Goal: Task Accomplishment & Management: Manage account settings

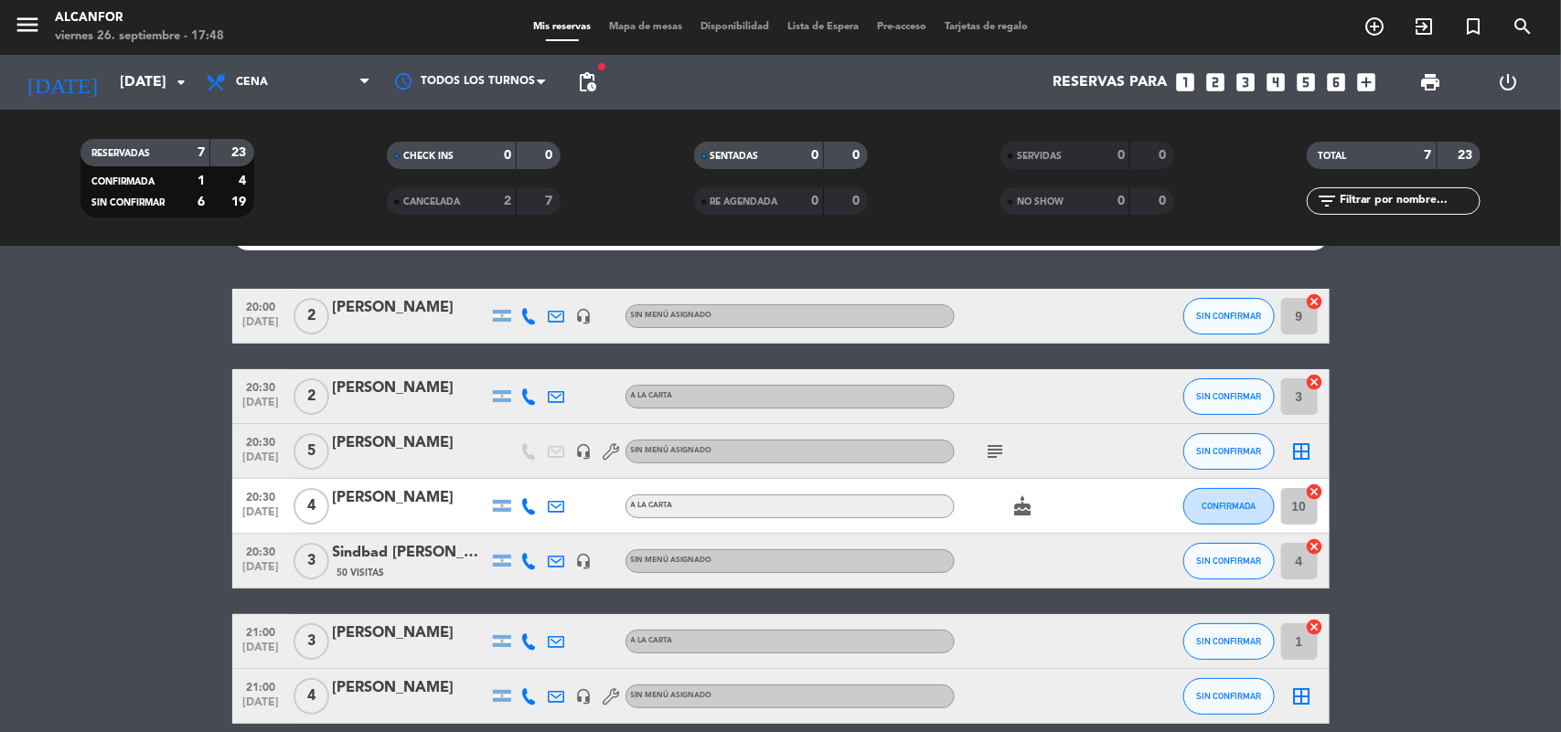
scroll to position [7, 0]
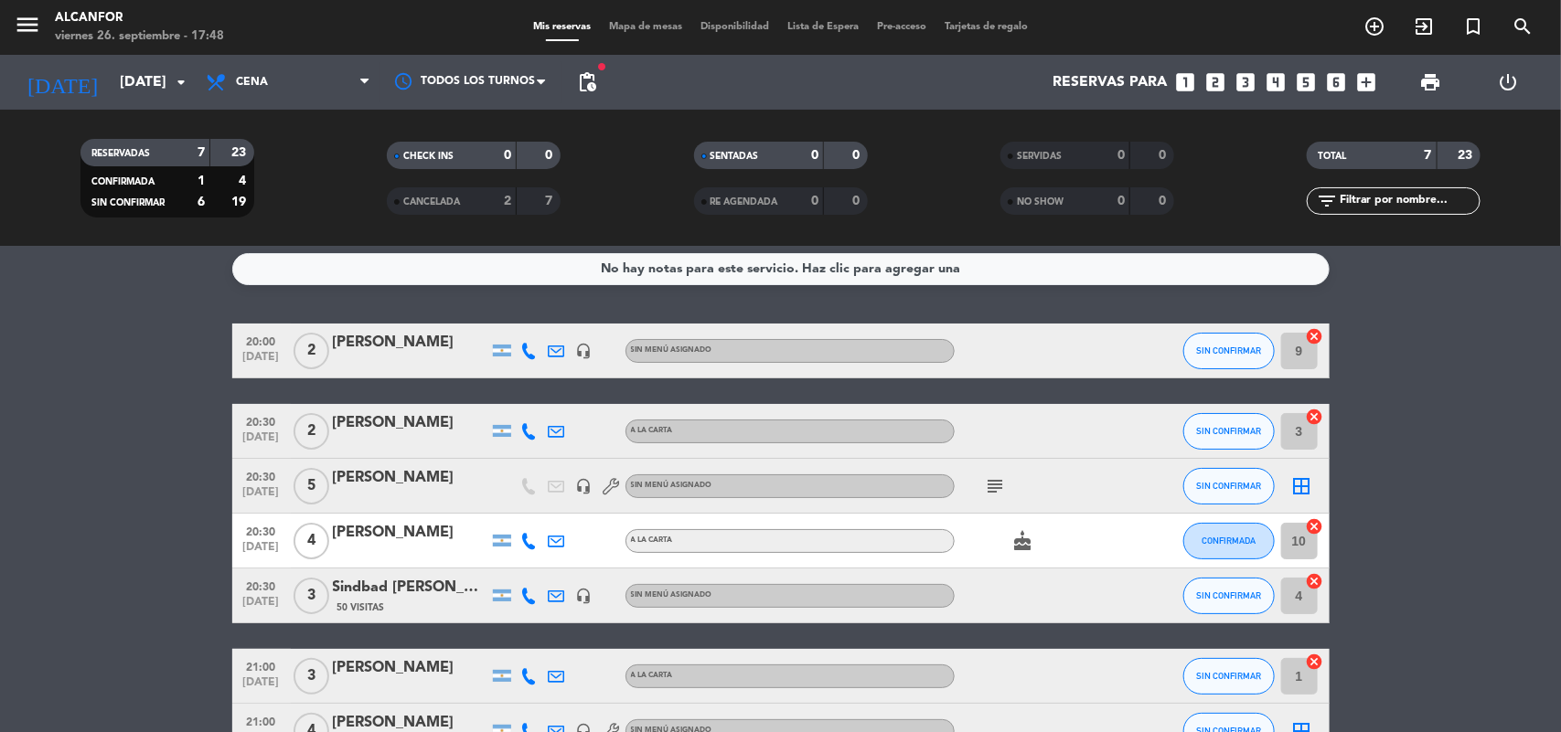
click at [524, 347] on icon at bounding box center [529, 351] width 16 height 16
click at [568, 313] on span at bounding box center [575, 320] width 15 height 15
click at [999, 485] on icon "subject" at bounding box center [996, 486] width 22 height 22
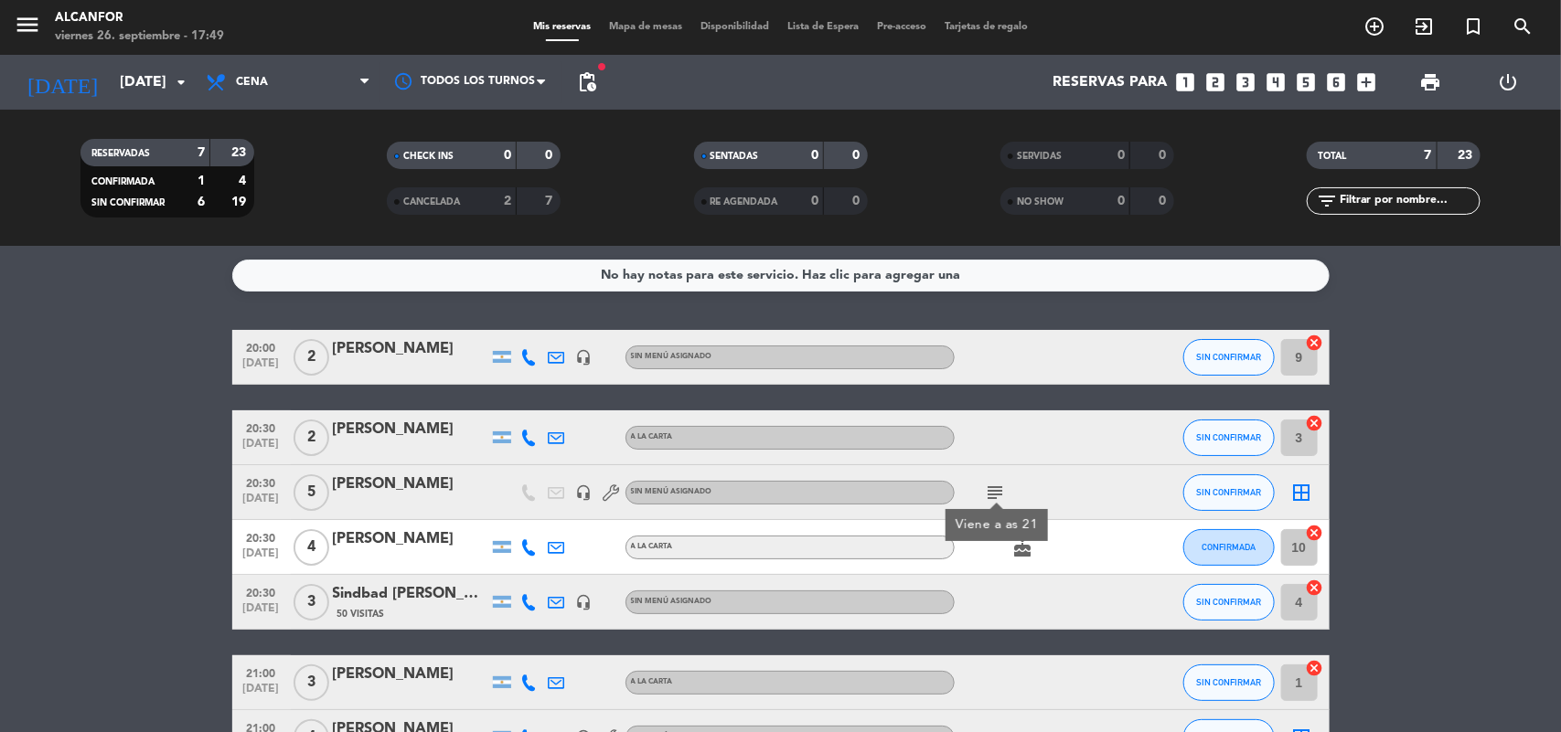
scroll to position [0, 0]
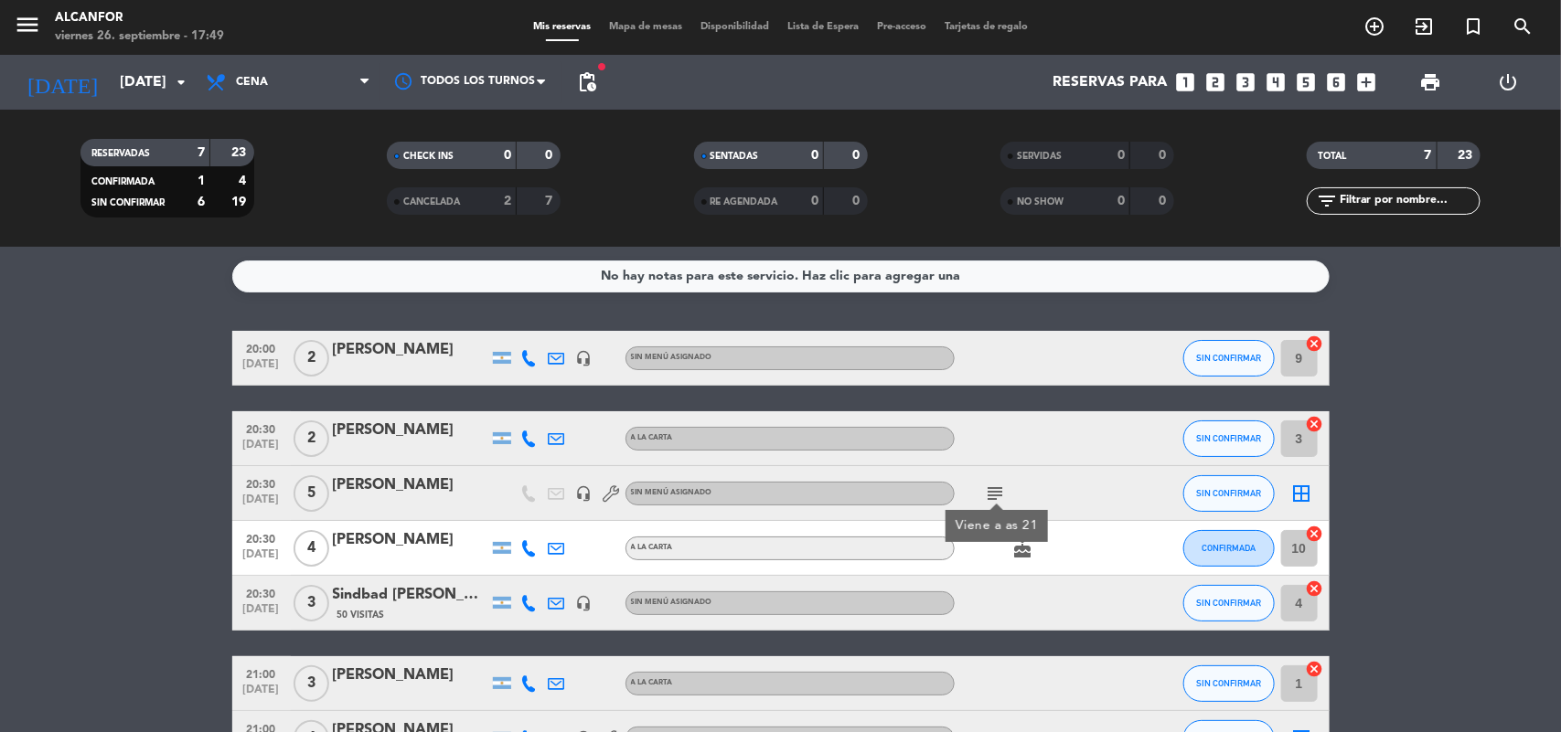
click at [531, 358] on icon at bounding box center [529, 358] width 16 height 16
click at [568, 326] on span at bounding box center [575, 327] width 15 height 15
click at [537, 441] on icon at bounding box center [529, 439] width 16 height 16
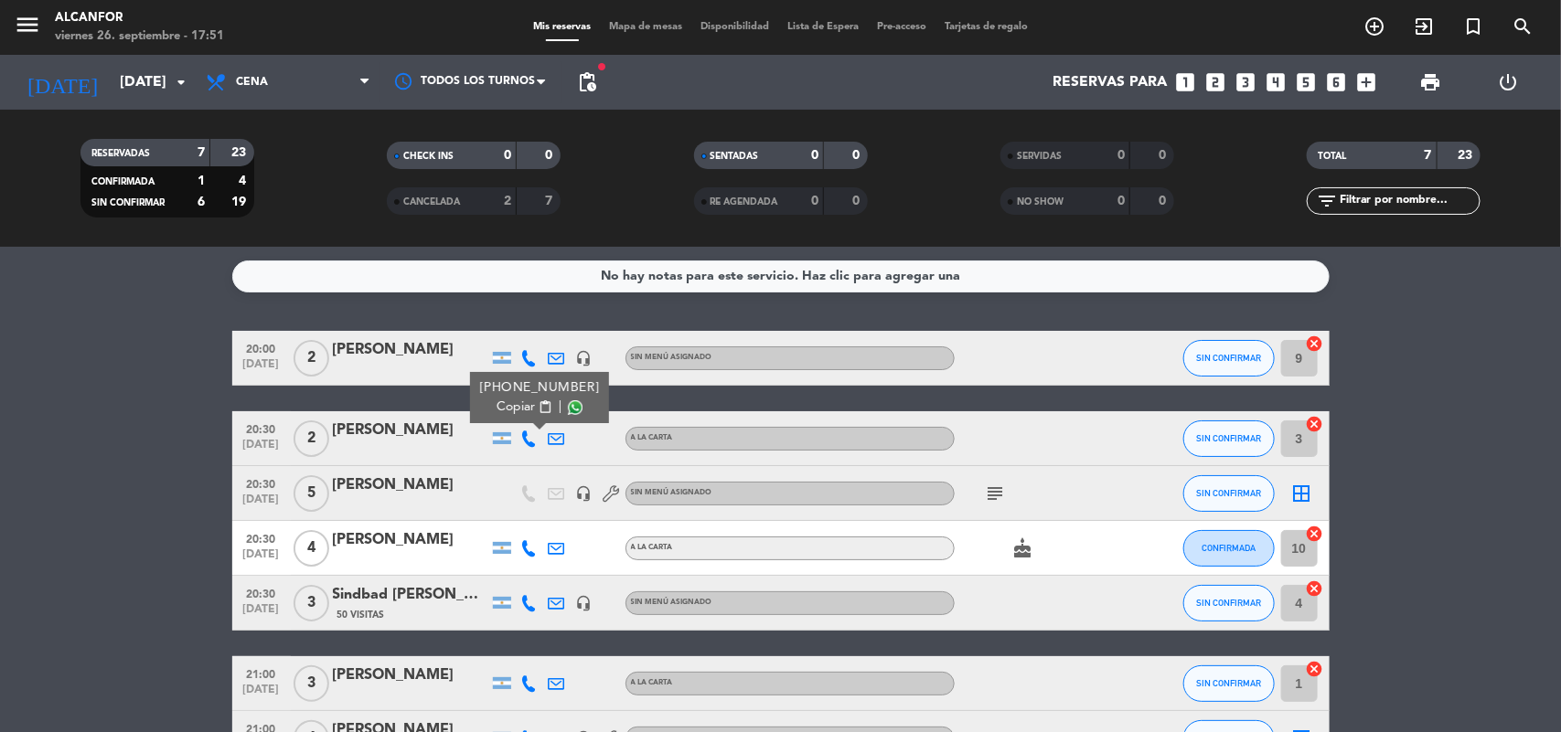
click at [568, 409] on span at bounding box center [575, 407] width 15 height 15
click at [528, 540] on icon at bounding box center [529, 548] width 16 height 16
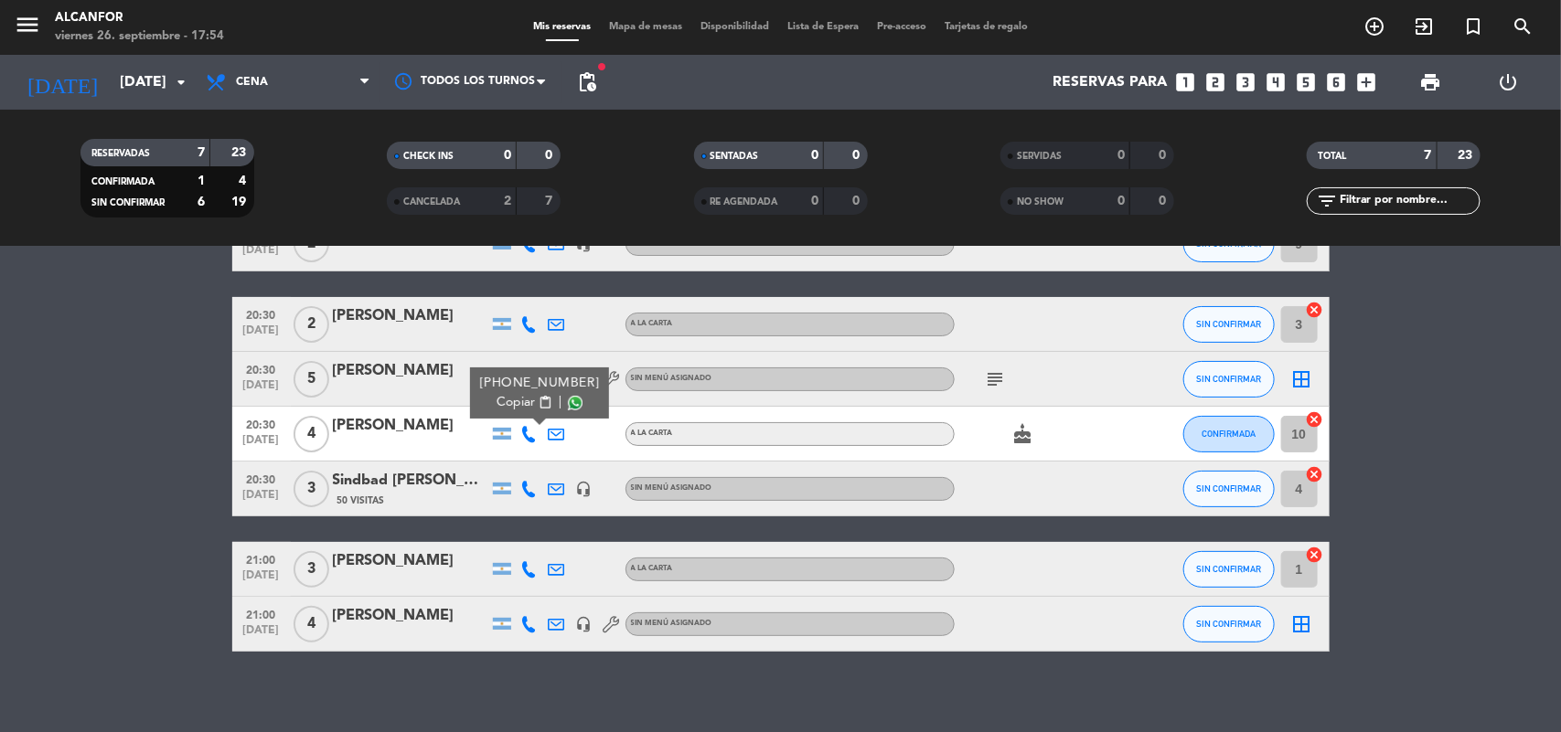
scroll to position [124, 0]
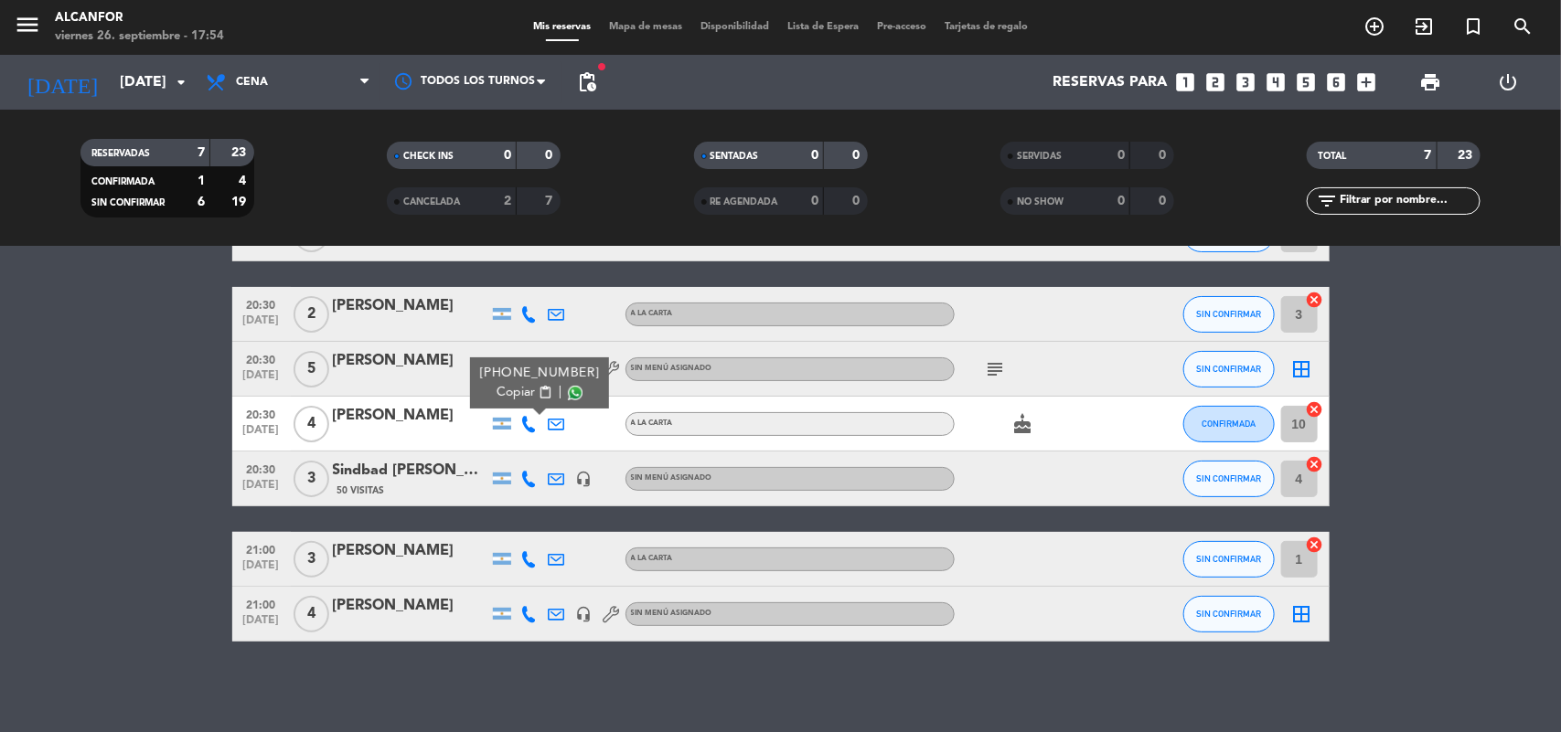
click at [568, 399] on span at bounding box center [575, 393] width 15 height 15
click at [530, 563] on icon at bounding box center [529, 559] width 16 height 16
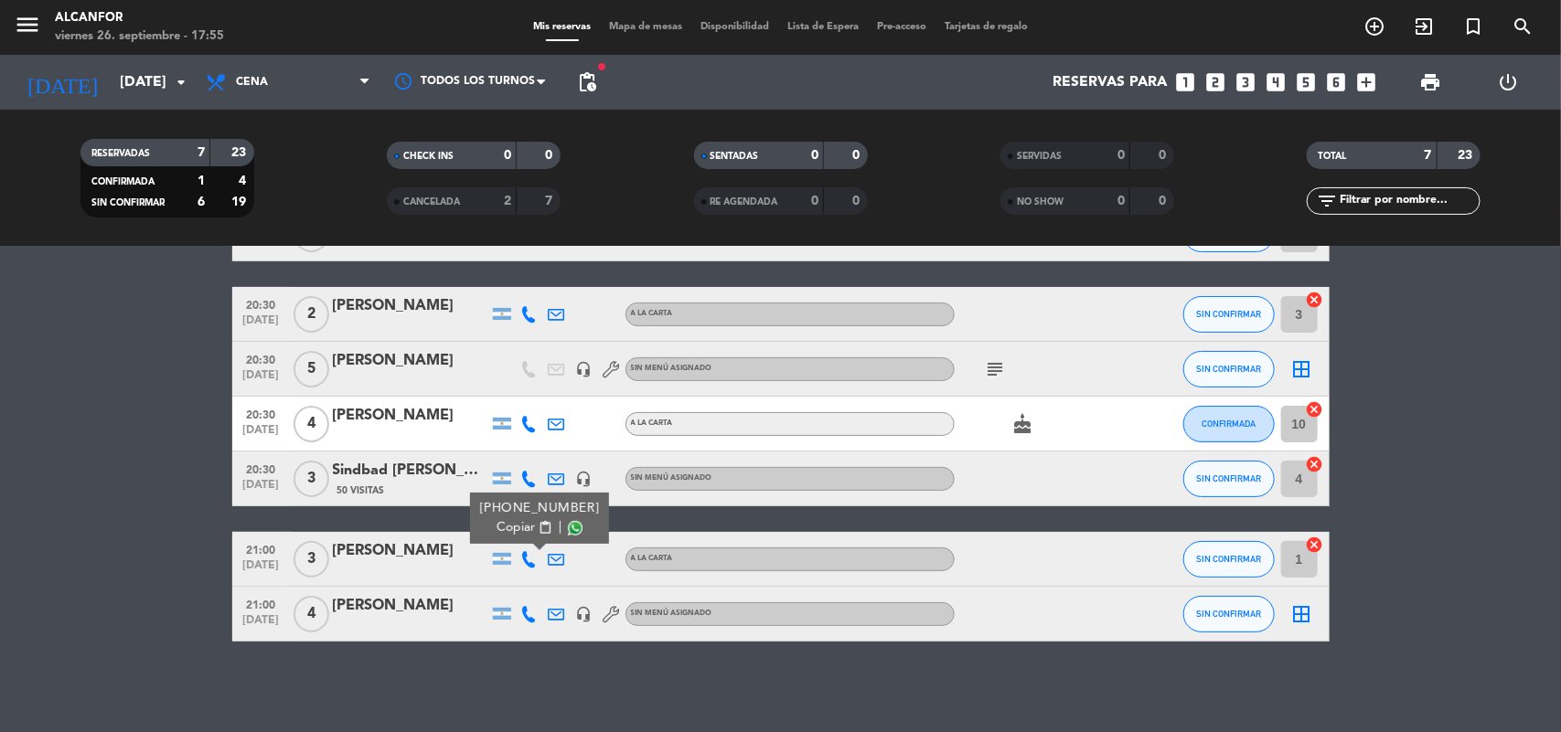
click at [568, 527] on span at bounding box center [575, 528] width 15 height 15
click at [528, 618] on icon at bounding box center [529, 614] width 16 height 16
click at [568, 577] on span at bounding box center [575, 583] width 15 height 15
click at [569, 583] on span at bounding box center [575, 583] width 15 height 15
click at [504, 579] on span "Copiar" at bounding box center [515, 582] width 38 height 19
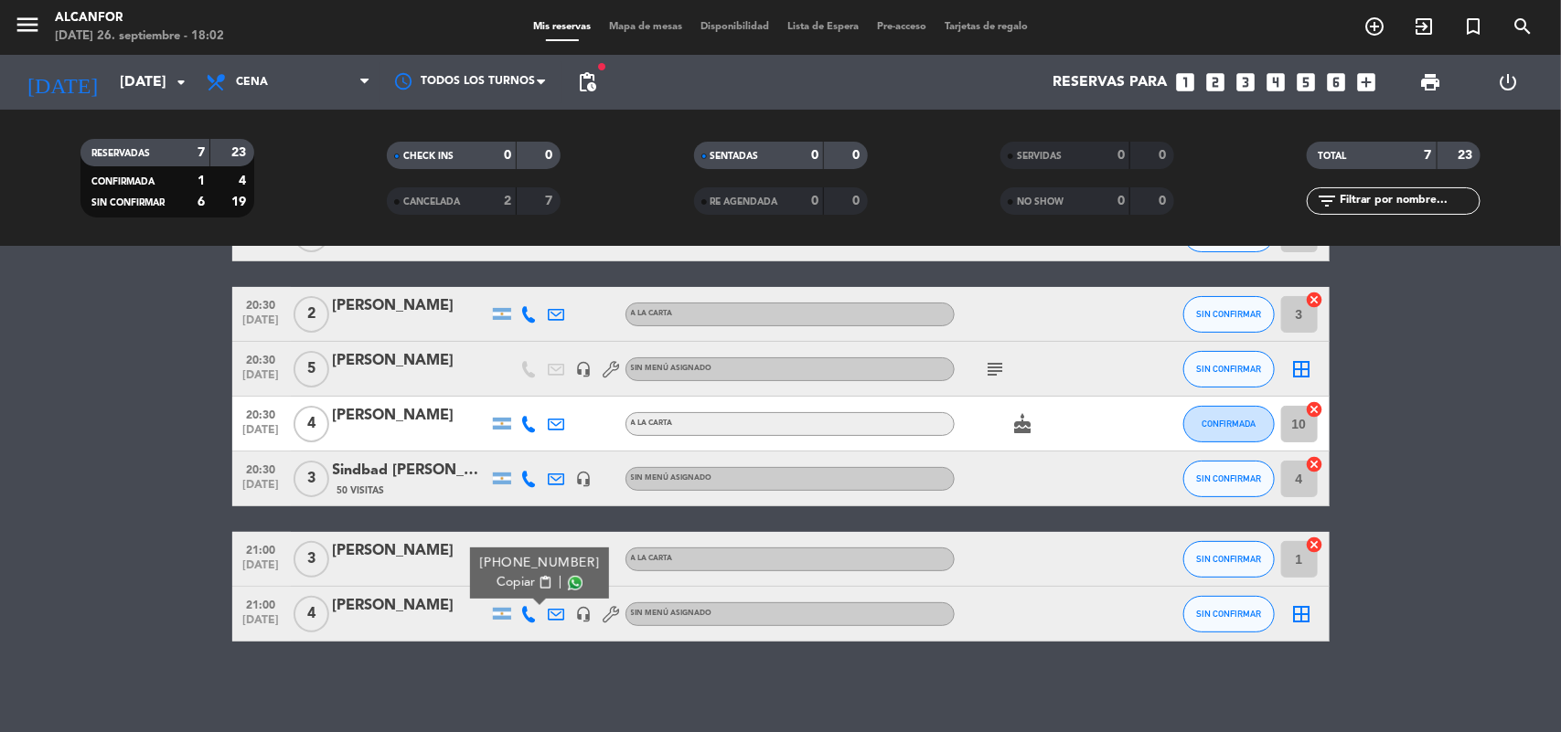
click at [553, 623] on div at bounding box center [556, 614] width 27 height 54
click at [551, 608] on icon at bounding box center [557, 614] width 16 height 16
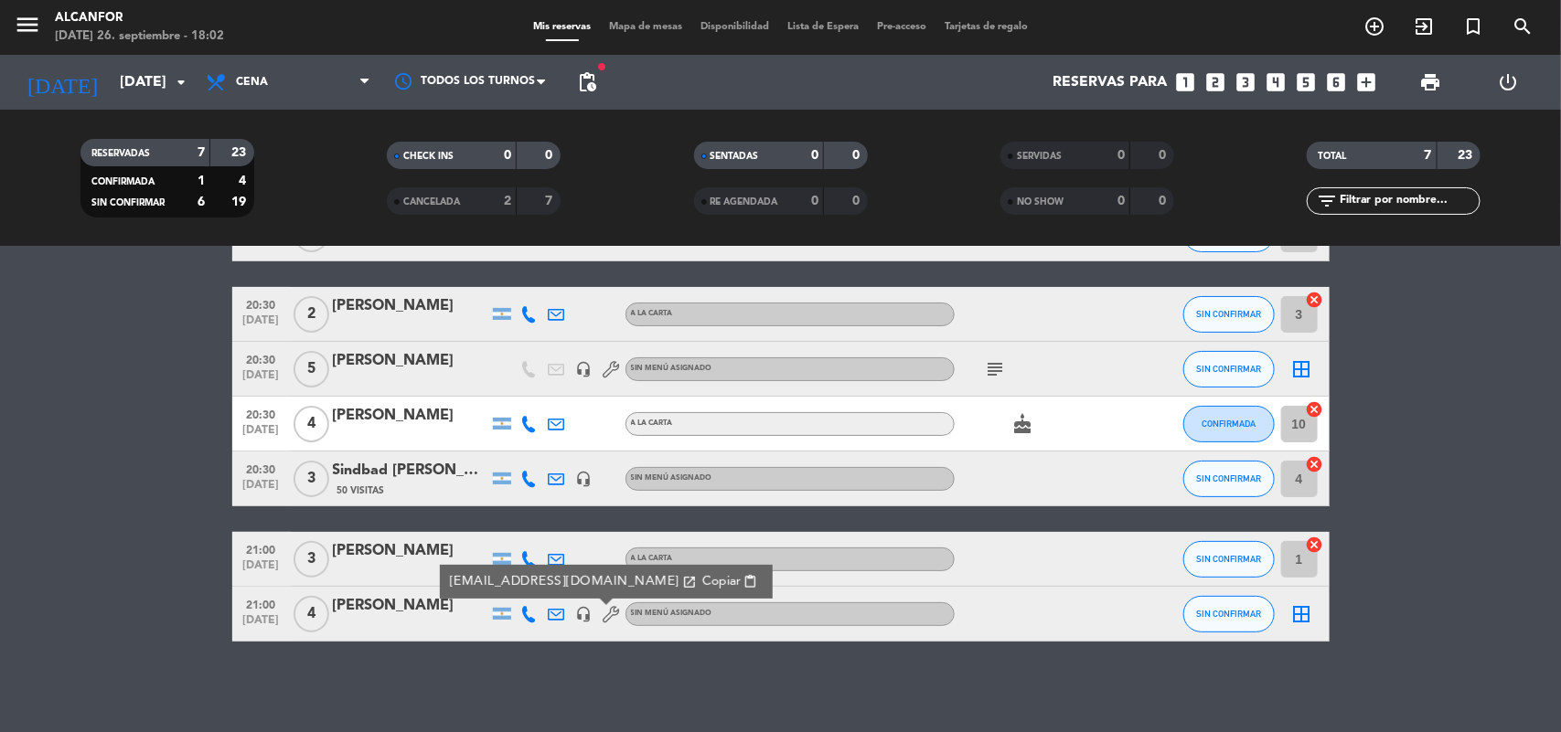
click at [197, 501] on bookings-row "20:00 [DATE] 2 [PERSON_NAME] headset_mic Sin menú asignado SIN CONFIRMAR 9 canc…" at bounding box center [780, 424] width 1561 height 435
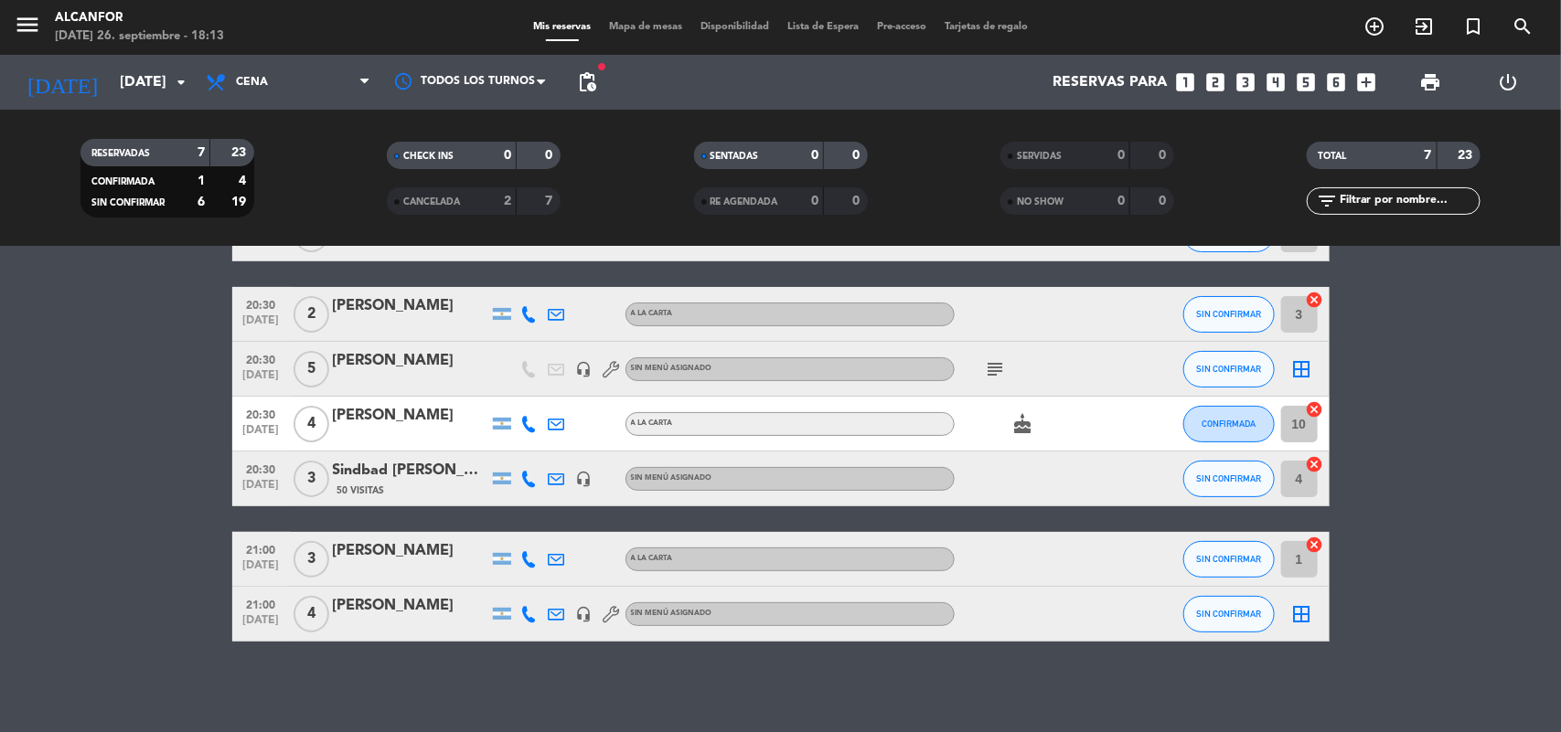
click at [431, 623] on div at bounding box center [410, 626] width 155 height 15
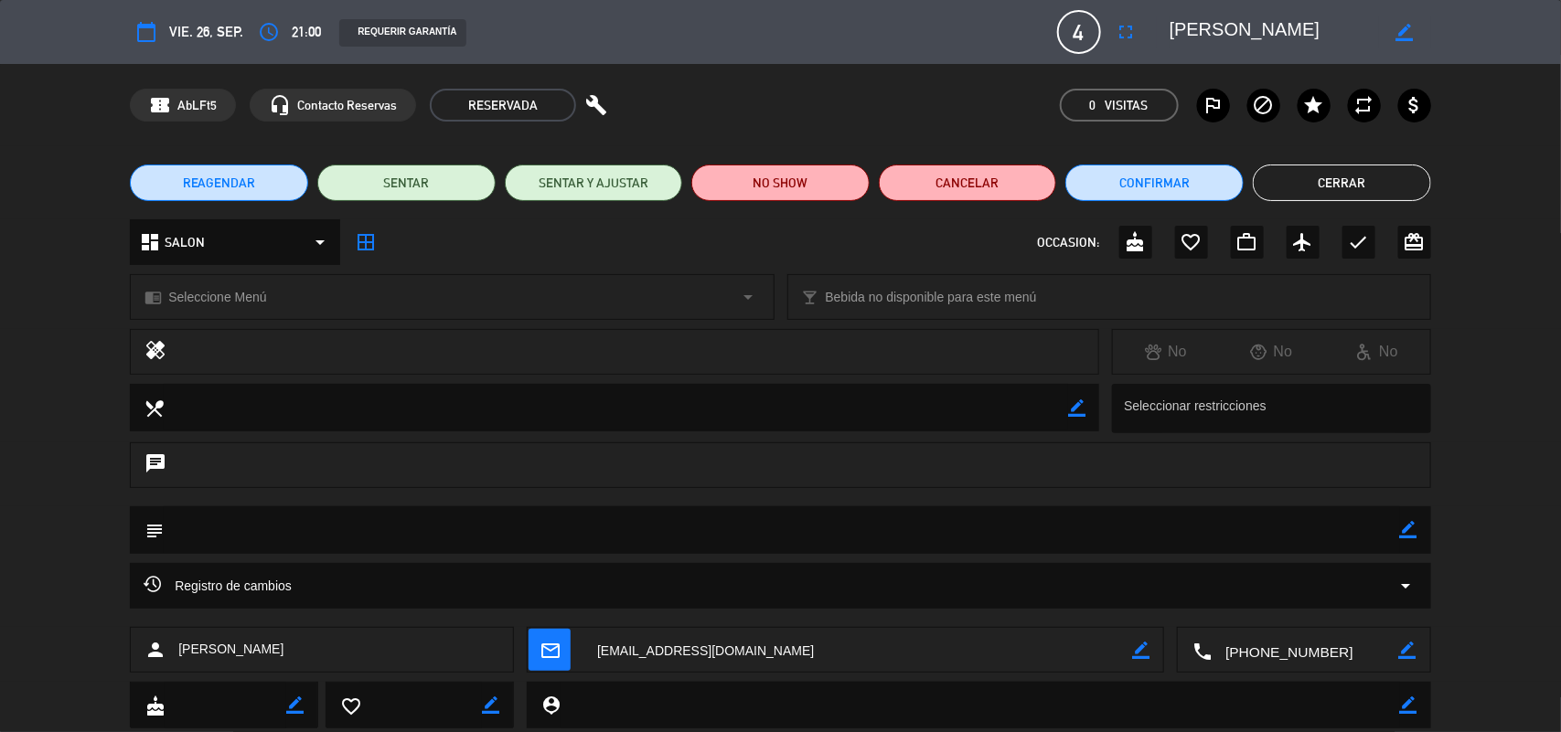
click at [1298, 169] on button "Cerrar" at bounding box center [1342, 183] width 178 height 37
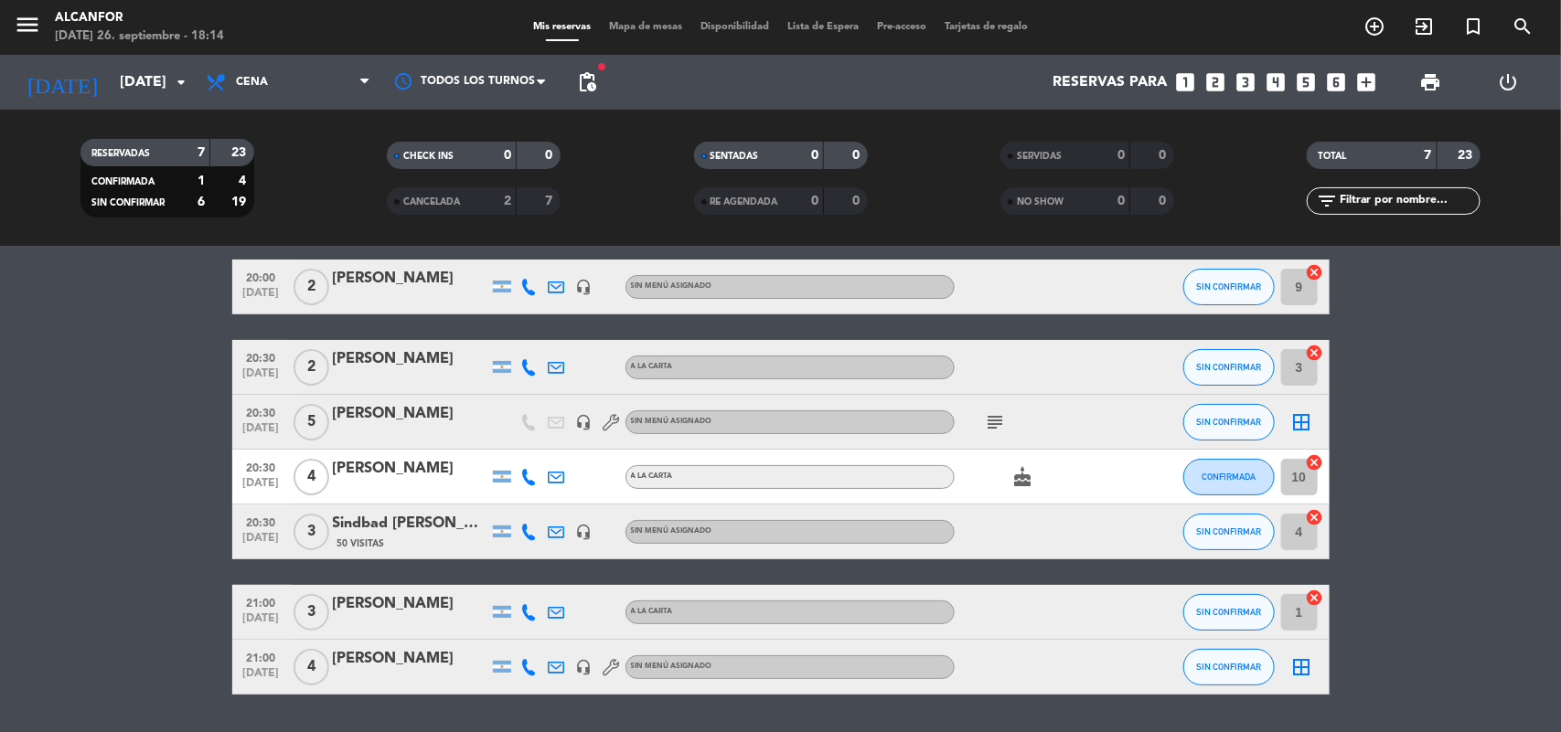
scroll to position [0, 0]
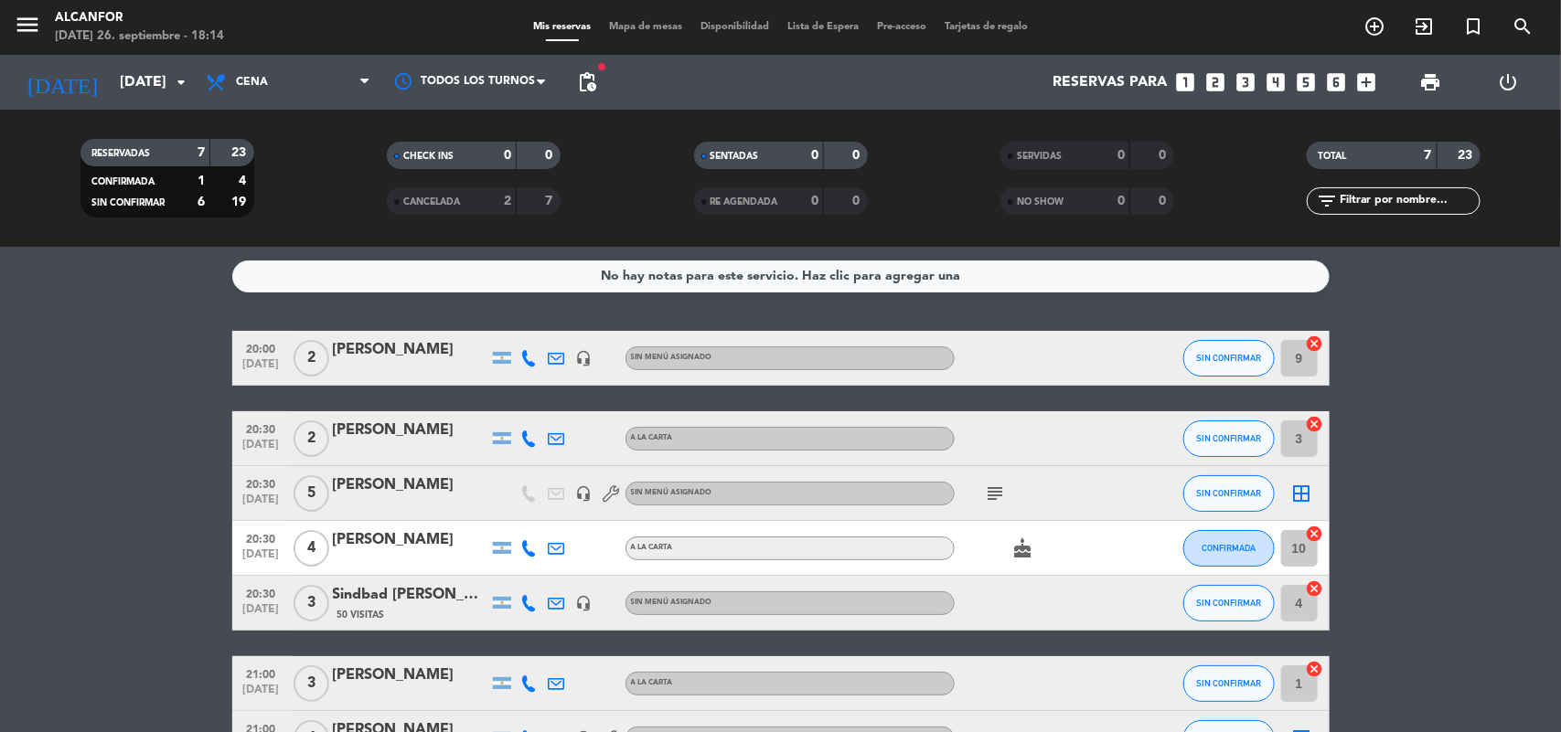
click at [998, 483] on icon "subject" at bounding box center [996, 494] width 22 height 22
click at [345, 482] on div "[PERSON_NAME]" at bounding box center [410, 486] width 155 height 24
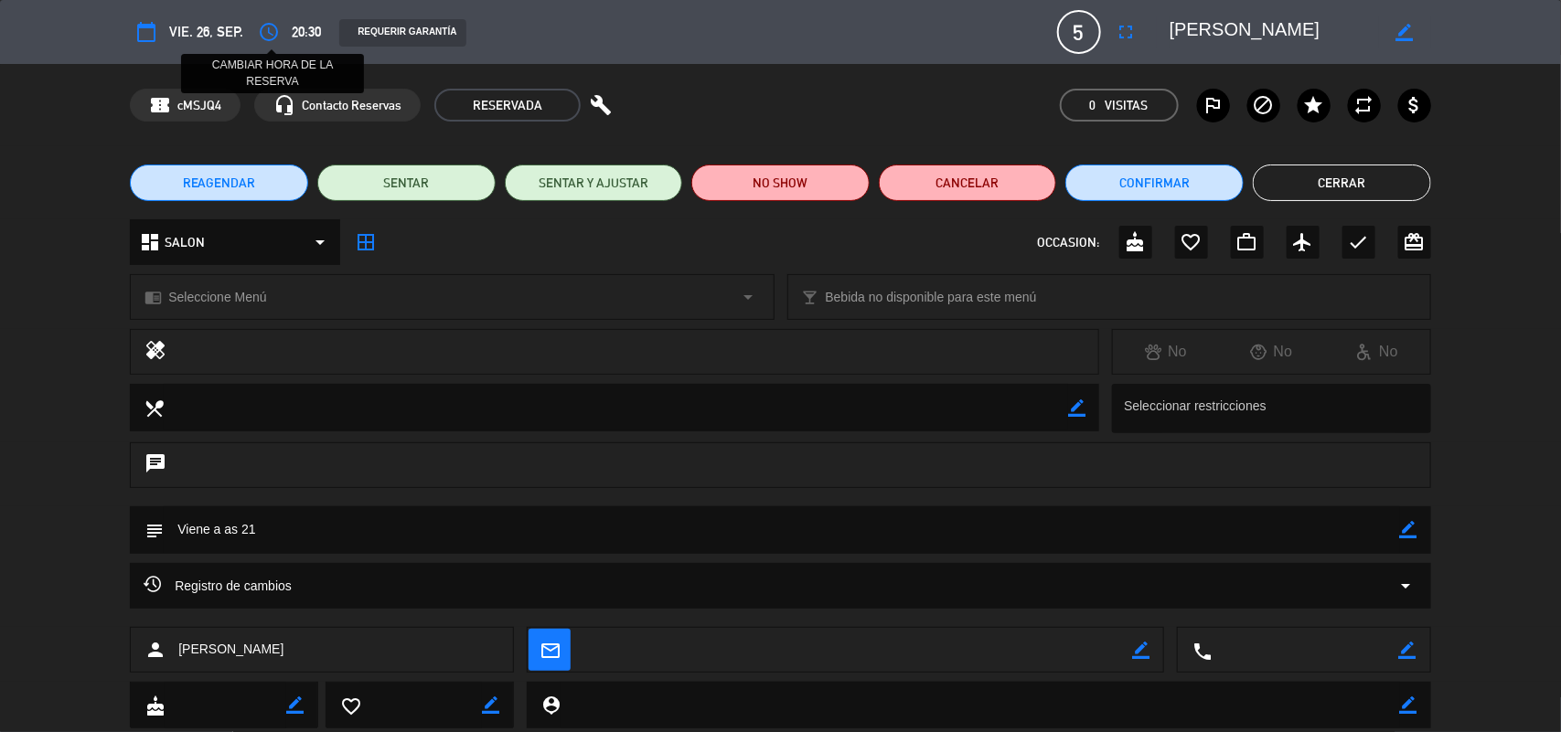
click at [267, 37] on icon "access_time" at bounding box center [269, 32] width 22 height 22
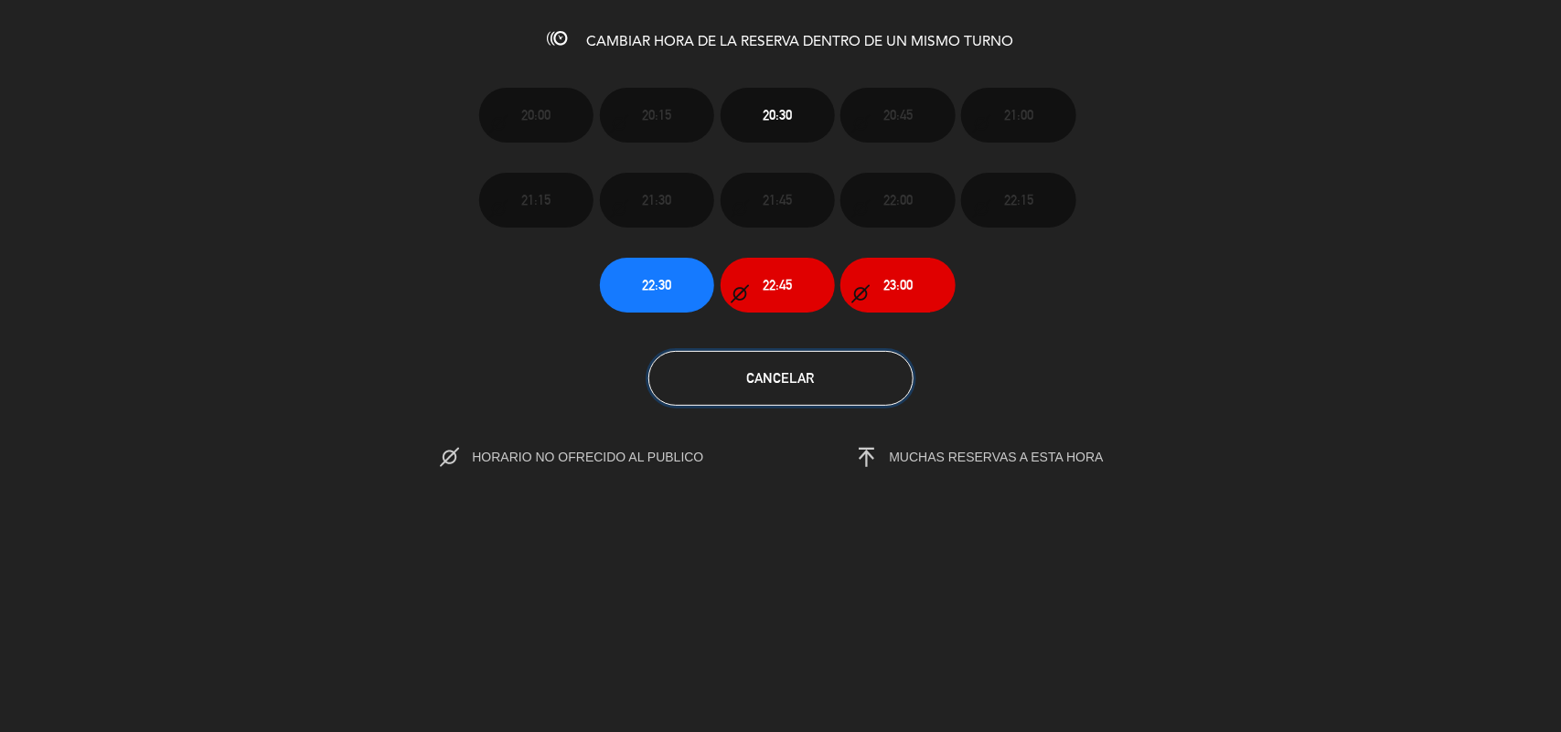
click at [806, 366] on button "Cancelar" at bounding box center [780, 378] width 265 height 55
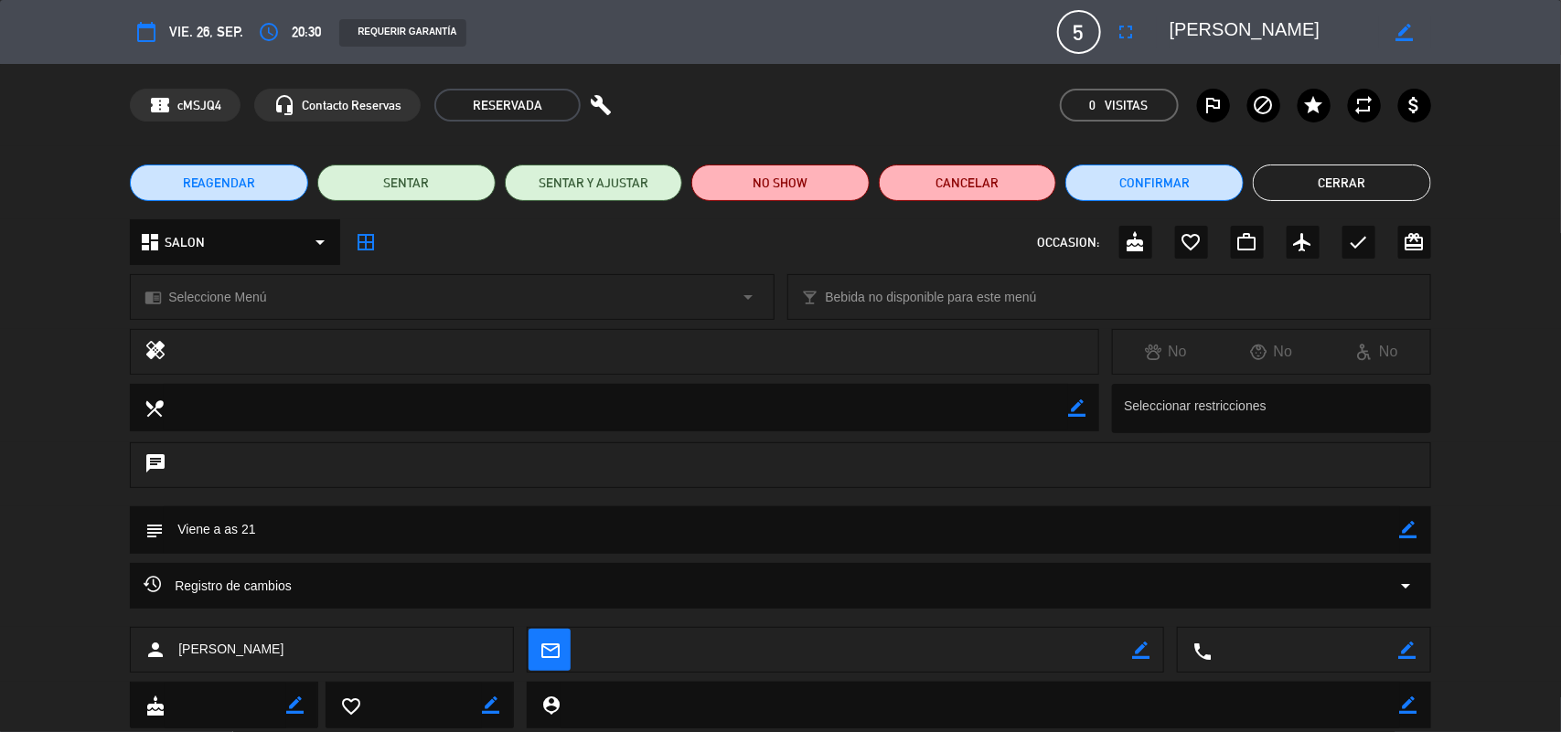
click at [1276, 180] on button "Cerrar" at bounding box center [1342, 183] width 178 height 37
